Goal: Transaction & Acquisition: Download file/media

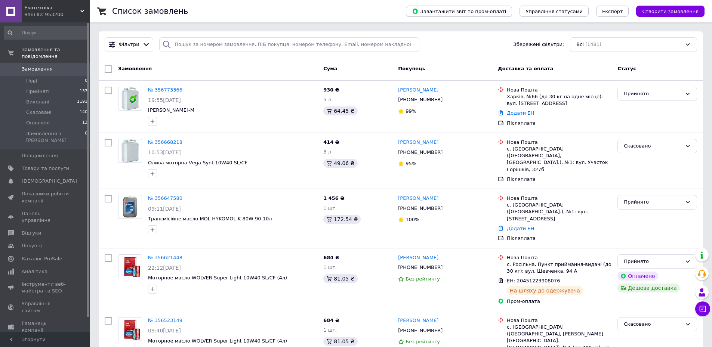
click at [501, 8] on span "Завантажити звіт по пром-оплаті" at bounding box center [459, 11] width 94 height 7
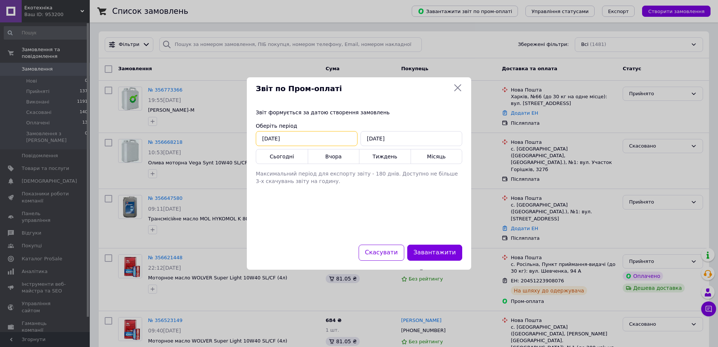
click at [324, 141] on input "[DATE]" at bounding box center [307, 138] width 102 height 15
click at [267, 156] on span "‹" at bounding box center [264, 151] width 13 height 7
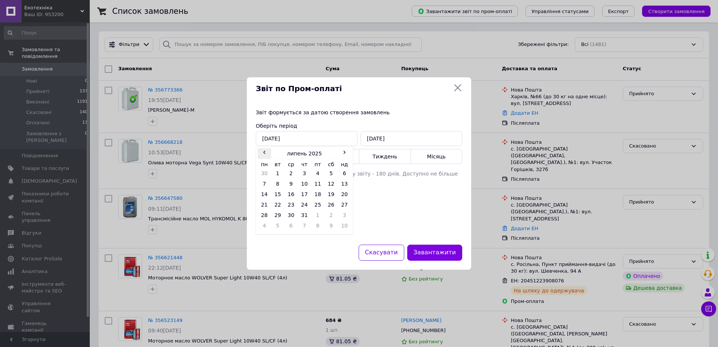
click at [267, 156] on span "‹" at bounding box center [264, 151] width 13 height 7
click at [344, 173] on td "1" at bounding box center [343, 175] width 13 height 10
type input "[DATE]"
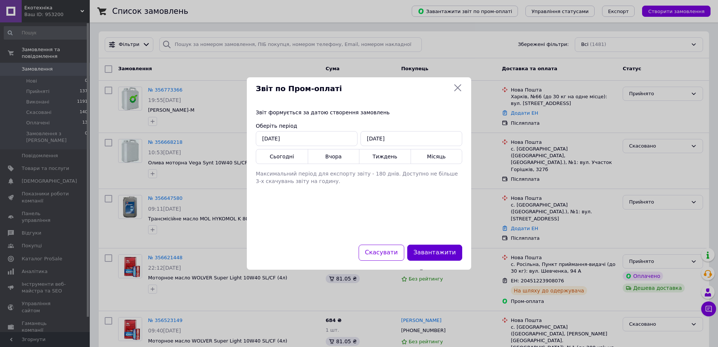
click at [429, 250] on button "Завантажити" at bounding box center [434, 253] width 55 height 16
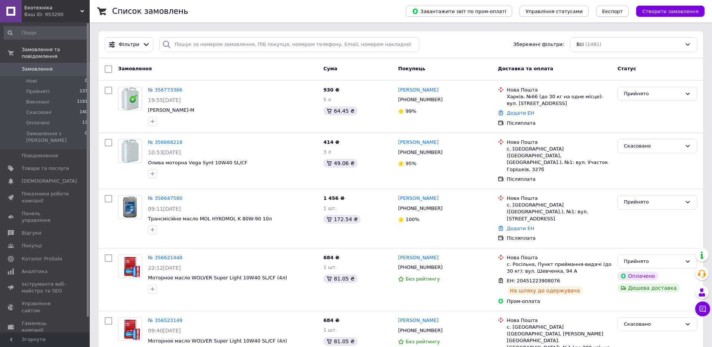
click at [616, 15] on button "Експорт" at bounding box center [612, 11] width 33 height 11
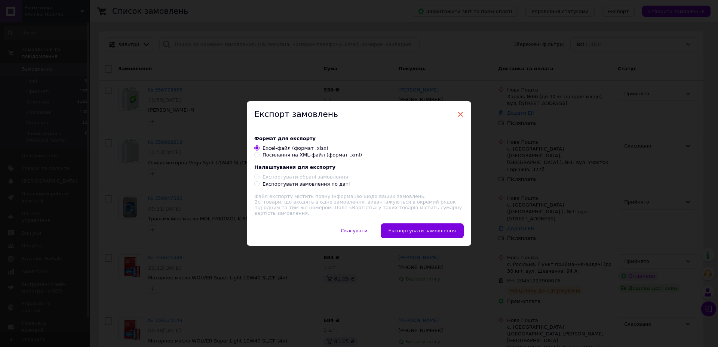
click at [461, 114] on span "×" at bounding box center [460, 114] width 7 height 13
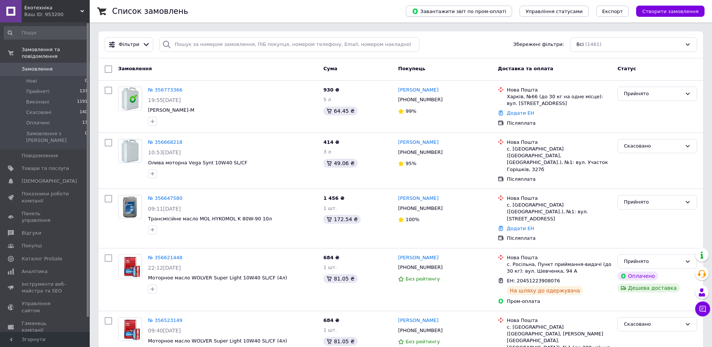
click at [477, 13] on span "Завантажити звіт по пром-оплаті" at bounding box center [459, 11] width 94 height 7
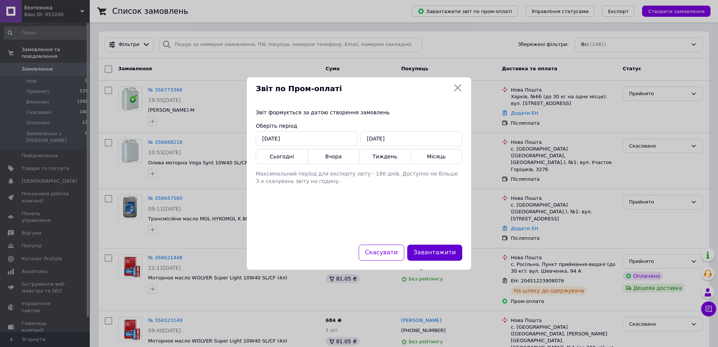
click at [429, 253] on button "Завантажити" at bounding box center [434, 253] width 55 height 16
